Goal: Information Seeking & Learning: Learn about a topic

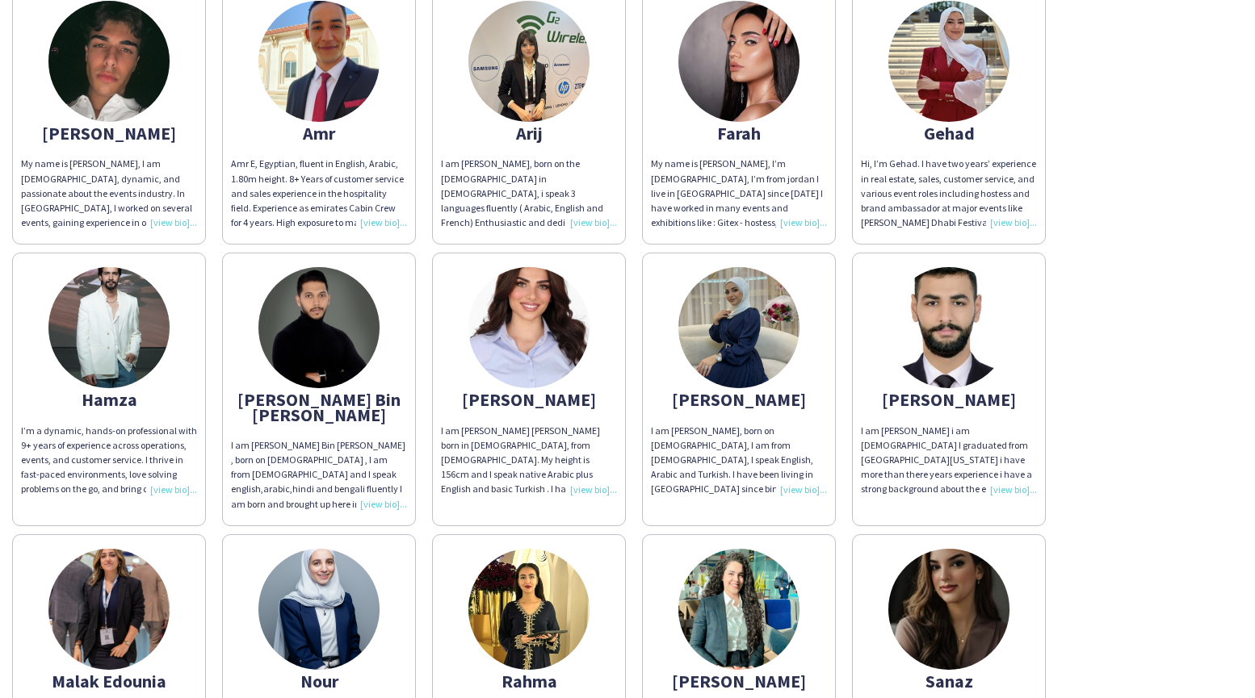
scroll to position [225, 0]
click at [597, 489] on div "I am [PERSON_NAME] [PERSON_NAME] born in [DEMOGRAPHIC_DATA], from [DEMOGRAPHIC_…" at bounding box center [529, 459] width 176 height 73
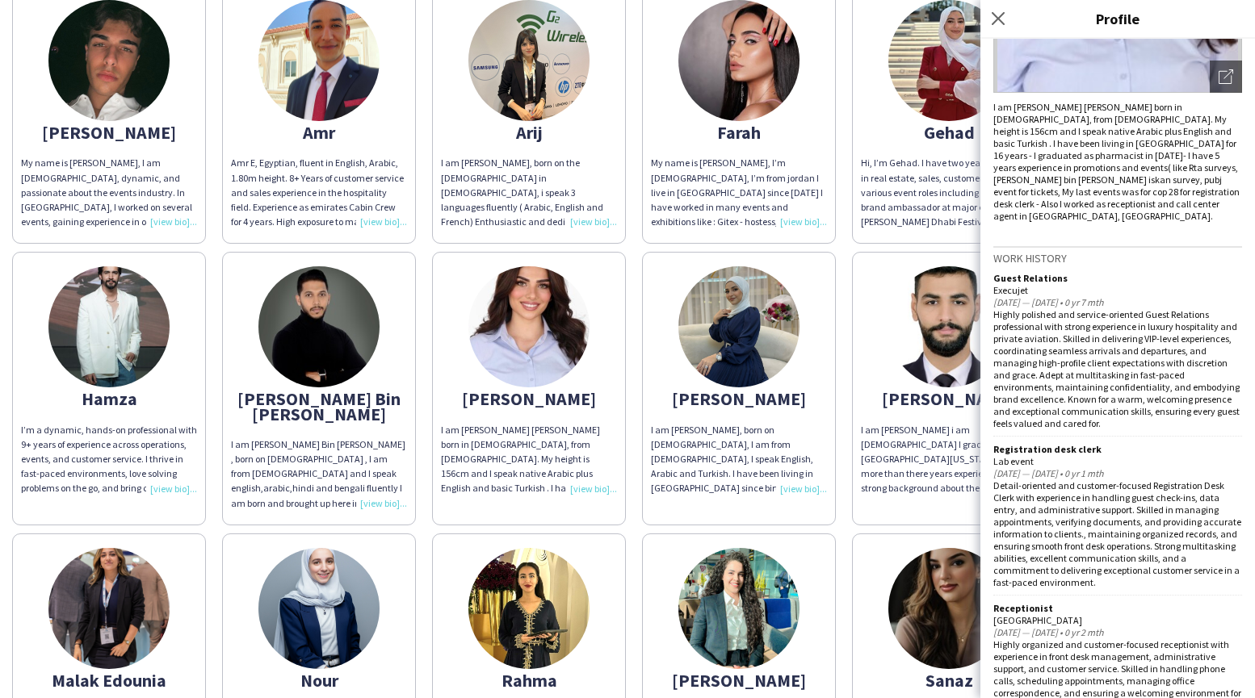
scroll to position [0, 0]
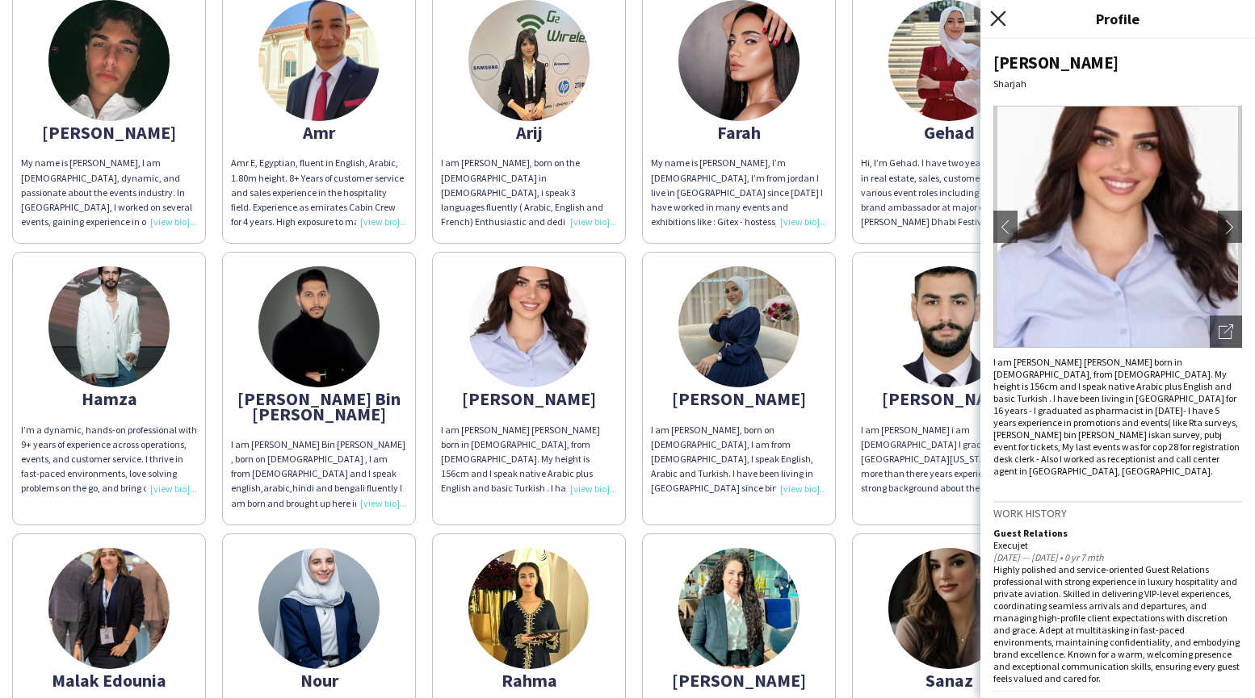
click at [1003, 15] on icon "Close pop-in" at bounding box center [997, 17] width 15 height 15
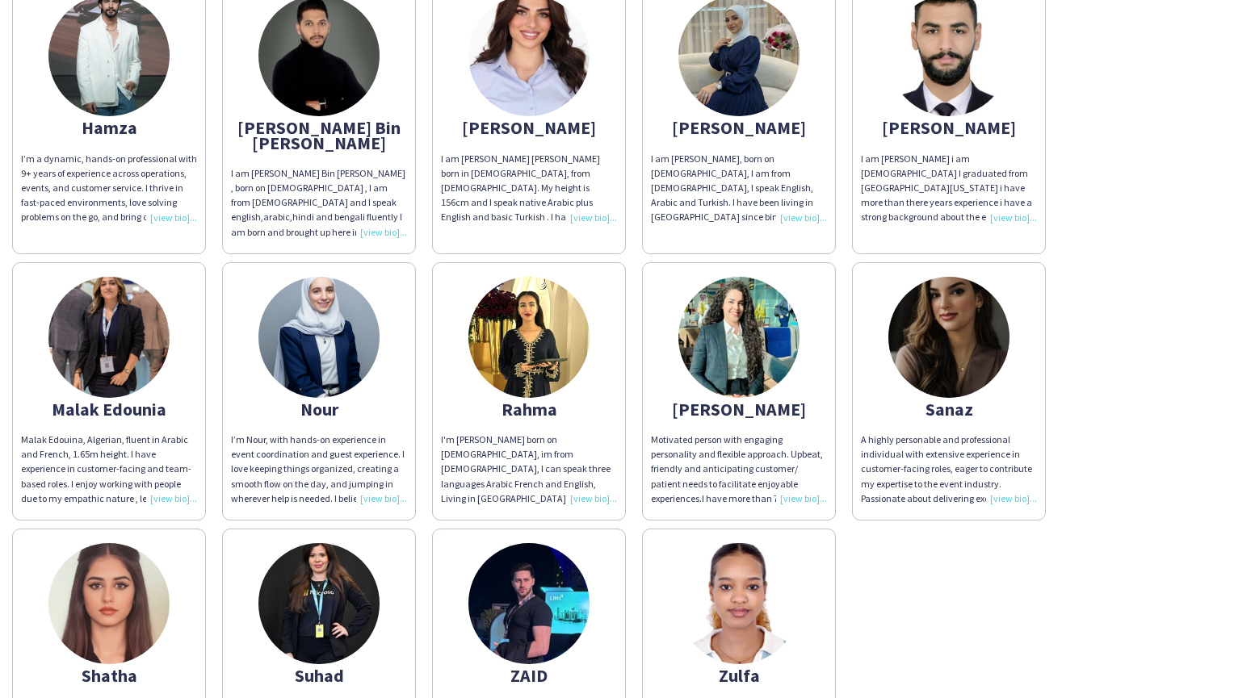
scroll to position [501, 0]
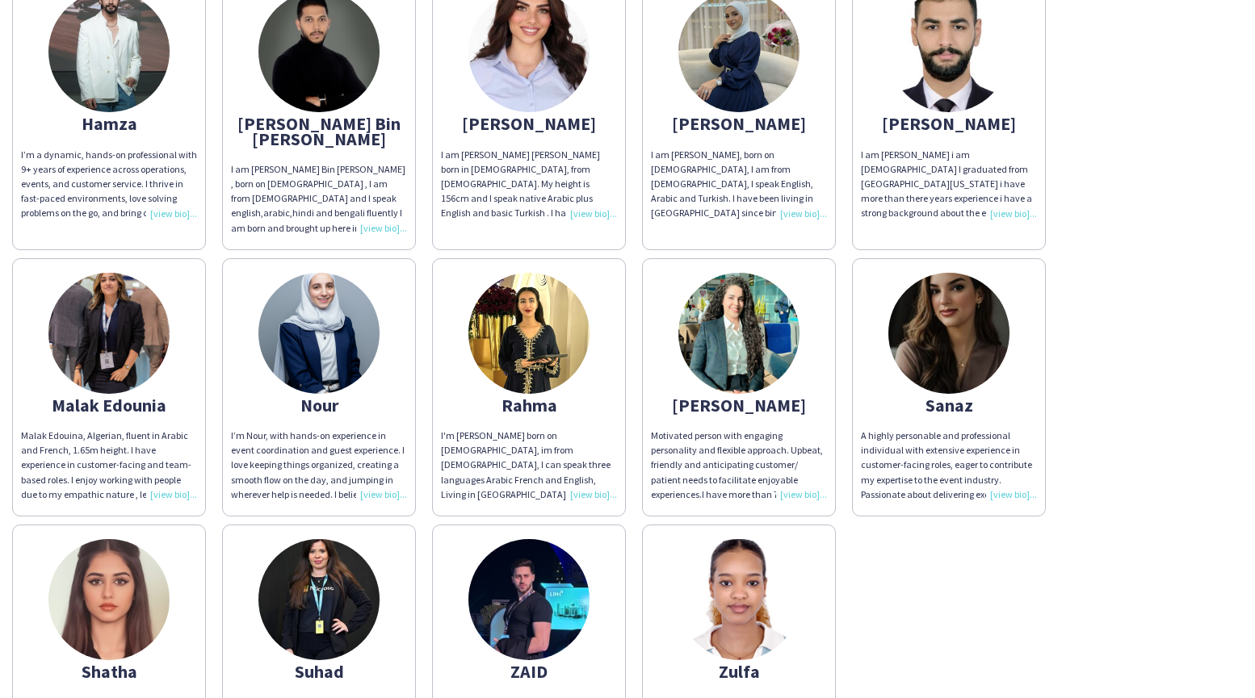
click at [133, 583] on img at bounding box center [108, 599] width 121 height 121
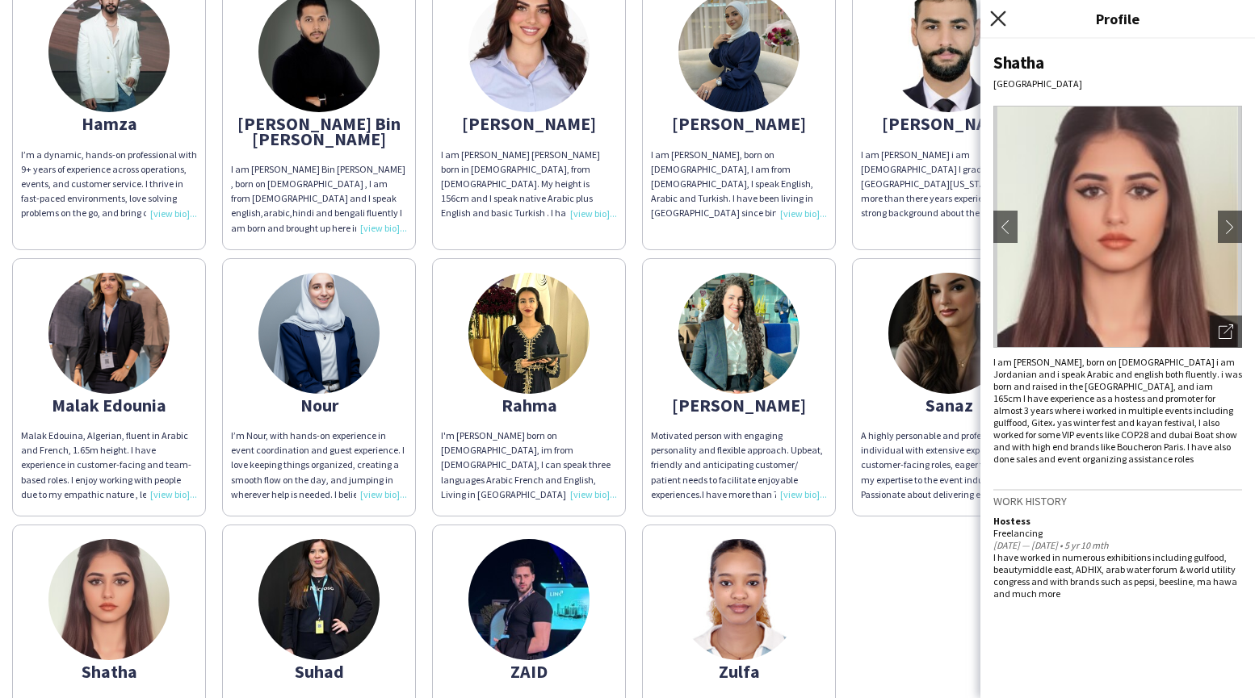
click at [994, 16] on icon "Close pop-in" at bounding box center [997, 17] width 15 height 15
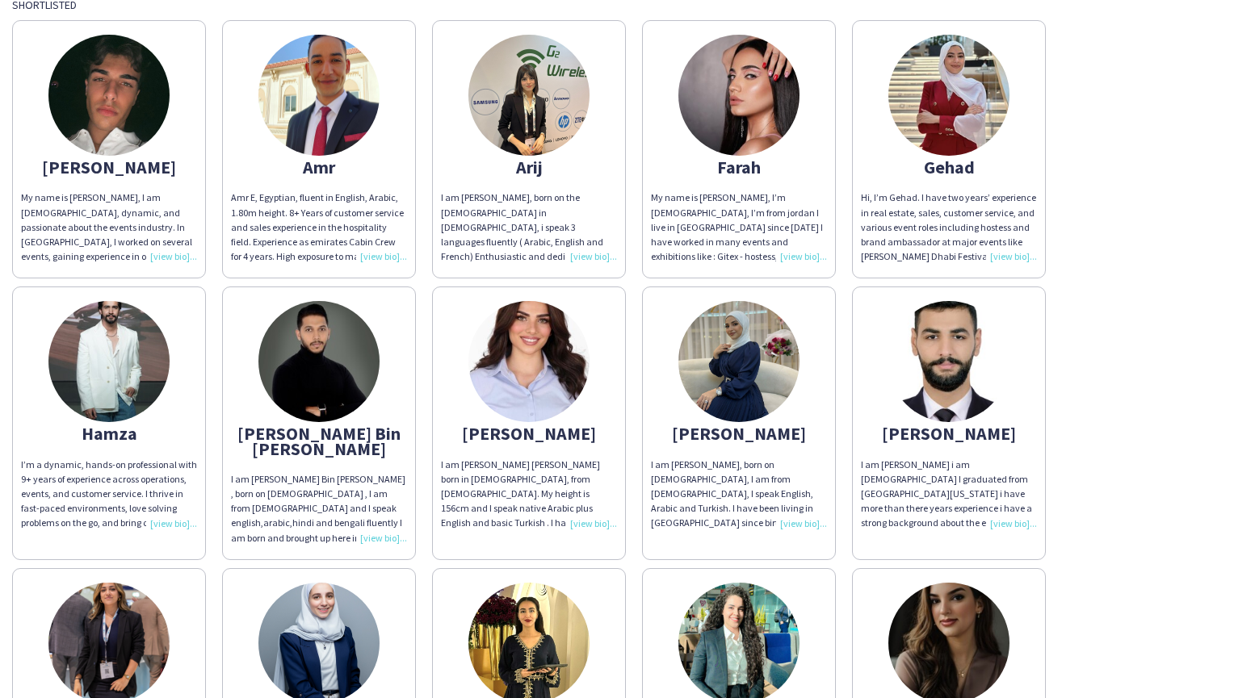
scroll to position [190, 0]
click at [502, 381] on img at bounding box center [528, 362] width 121 height 121
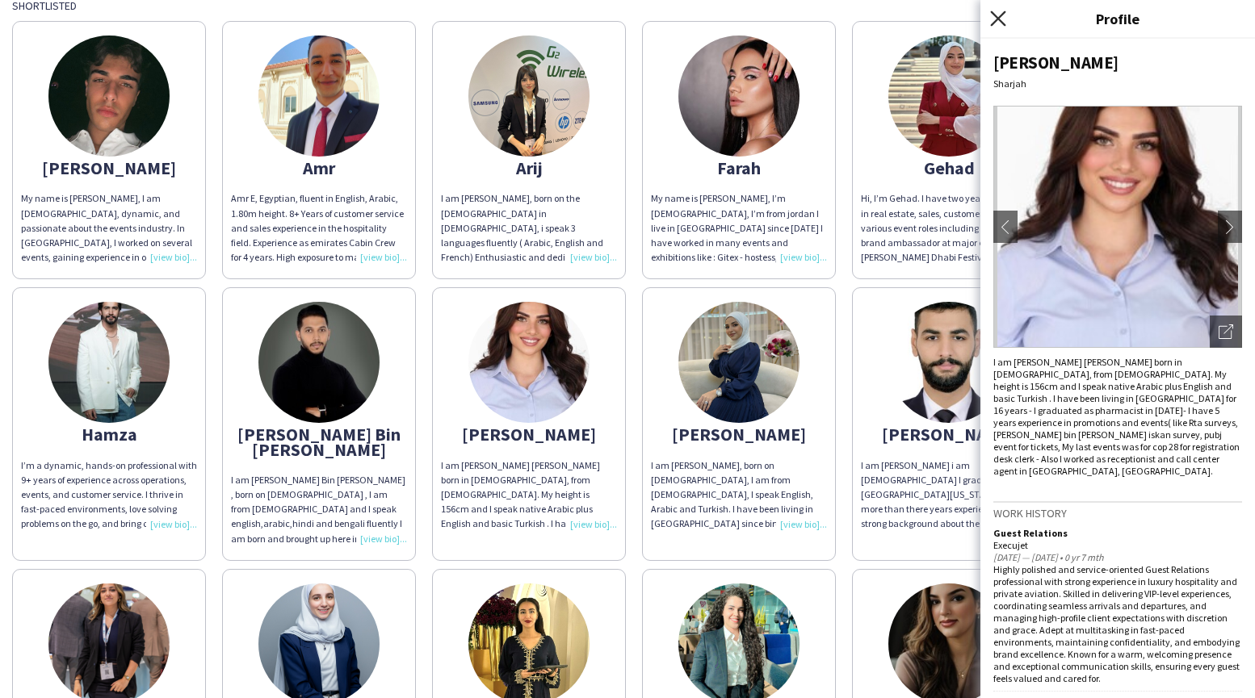
click at [999, 15] on icon "Close pop-in" at bounding box center [997, 17] width 15 height 15
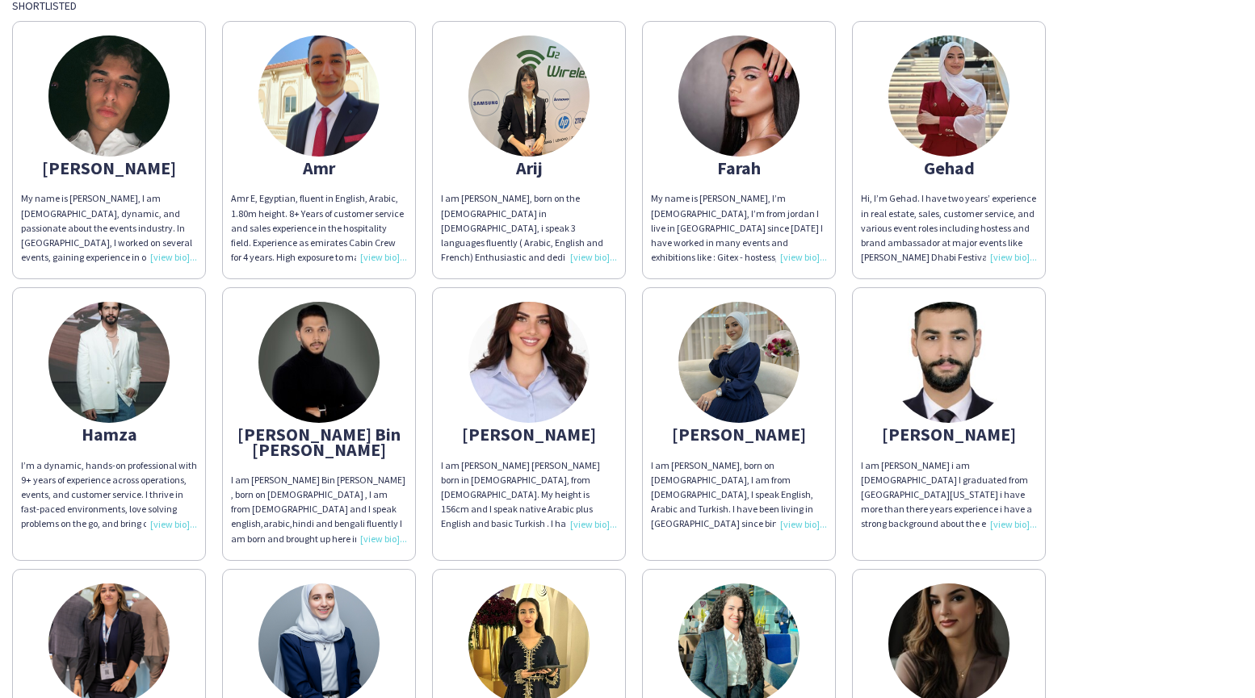
click at [734, 134] on img at bounding box center [738, 96] width 121 height 121
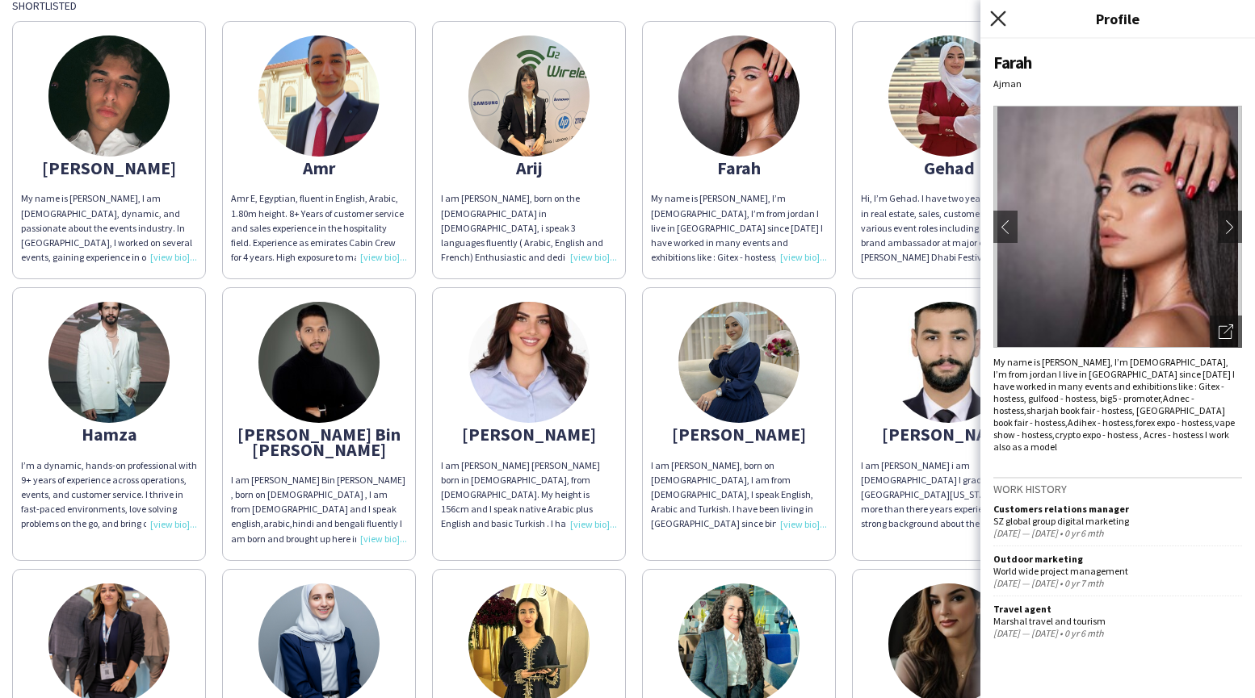
click at [997, 19] on icon at bounding box center [997, 17] width 15 height 15
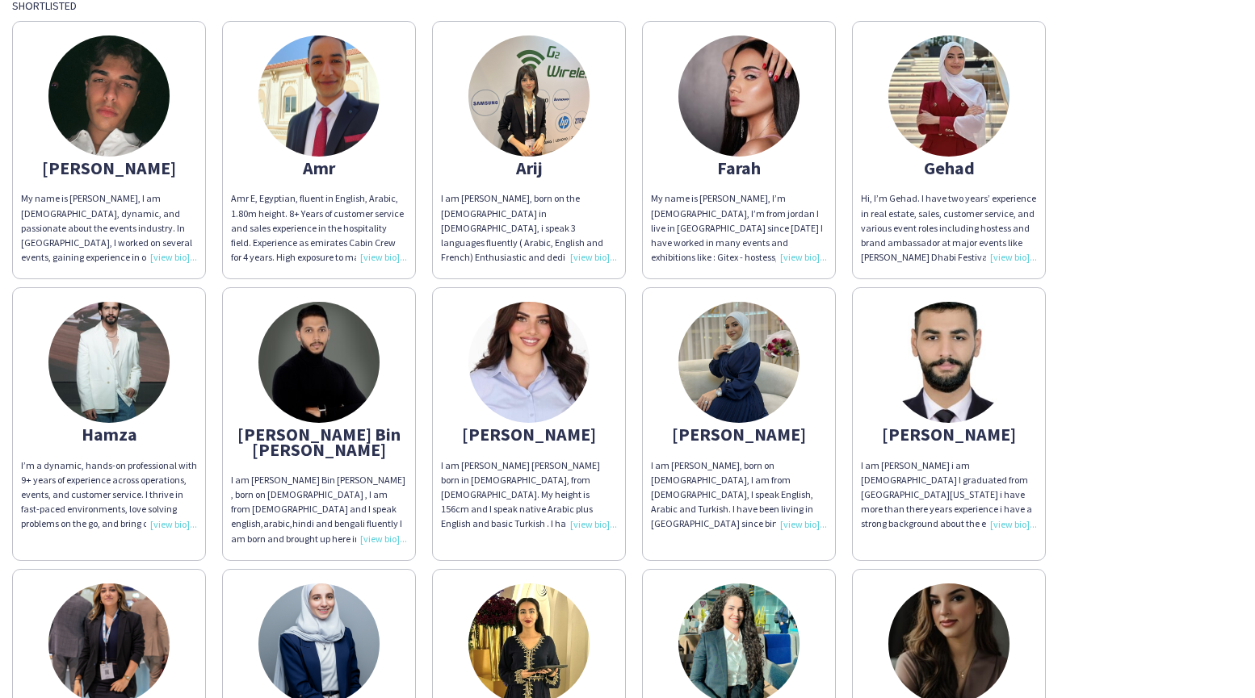
click at [799, 257] on div "My name is [PERSON_NAME], I’m [DEMOGRAPHIC_DATA], I’m from jordan I live in [GE…" at bounding box center [739, 227] width 176 height 73
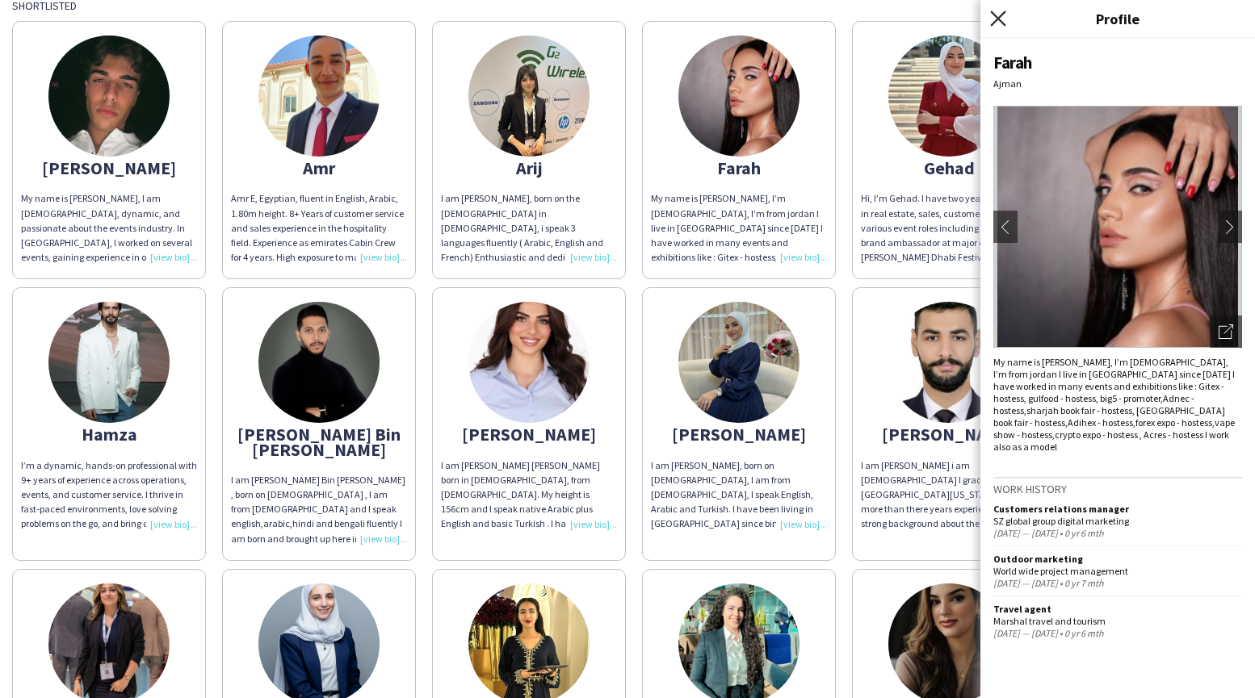
click at [994, 23] on icon "Close pop-in" at bounding box center [997, 17] width 15 height 15
